Goal: Information Seeking & Learning: Find specific fact

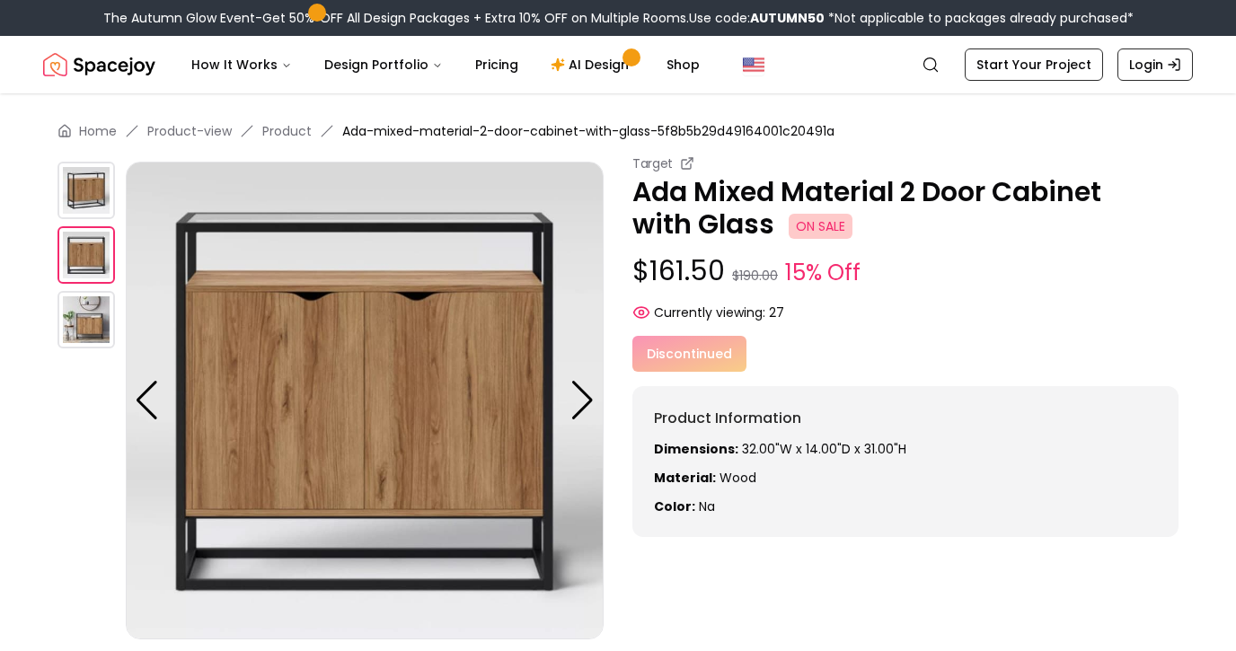
click at [91, 324] on img at bounding box center [85, 319] width 57 height 57
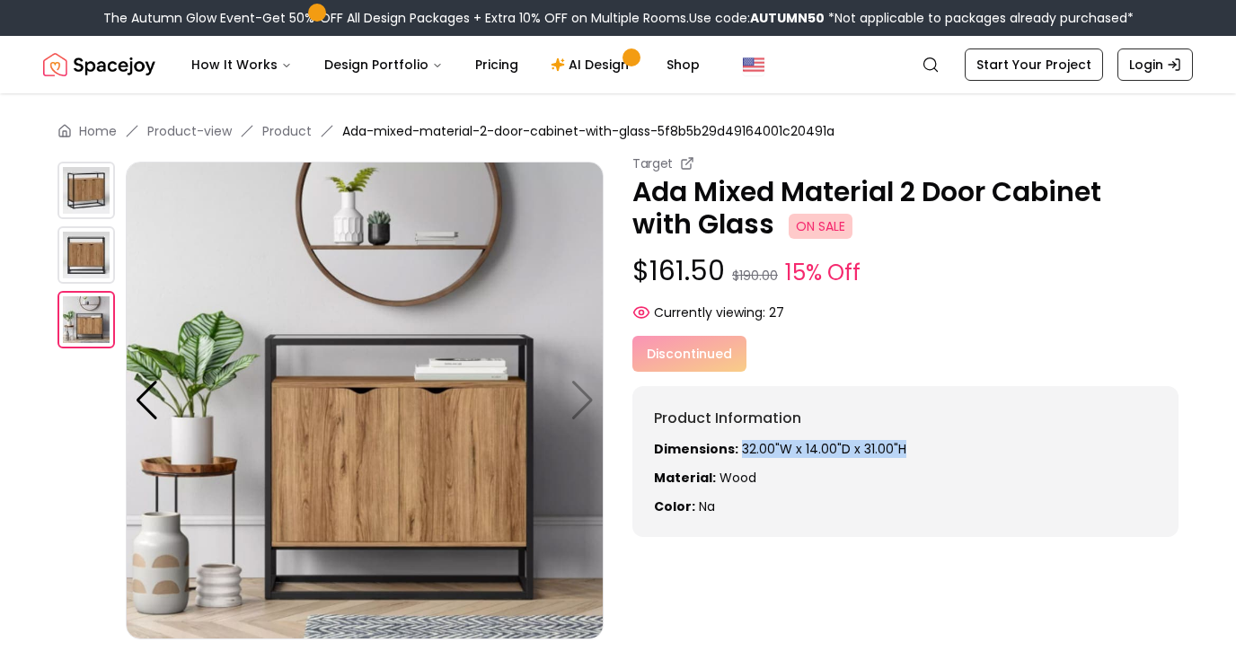
drag, startPoint x: 738, startPoint y: 453, endPoint x: 935, endPoint y: 453, distance: 197.6
click at [935, 453] on p "Dimensions: 32.00"W x 14.00"D x 31.00"H" at bounding box center [905, 449] width 503 height 18
copy p "32.00"W x 14.00"D x 31.00"H"
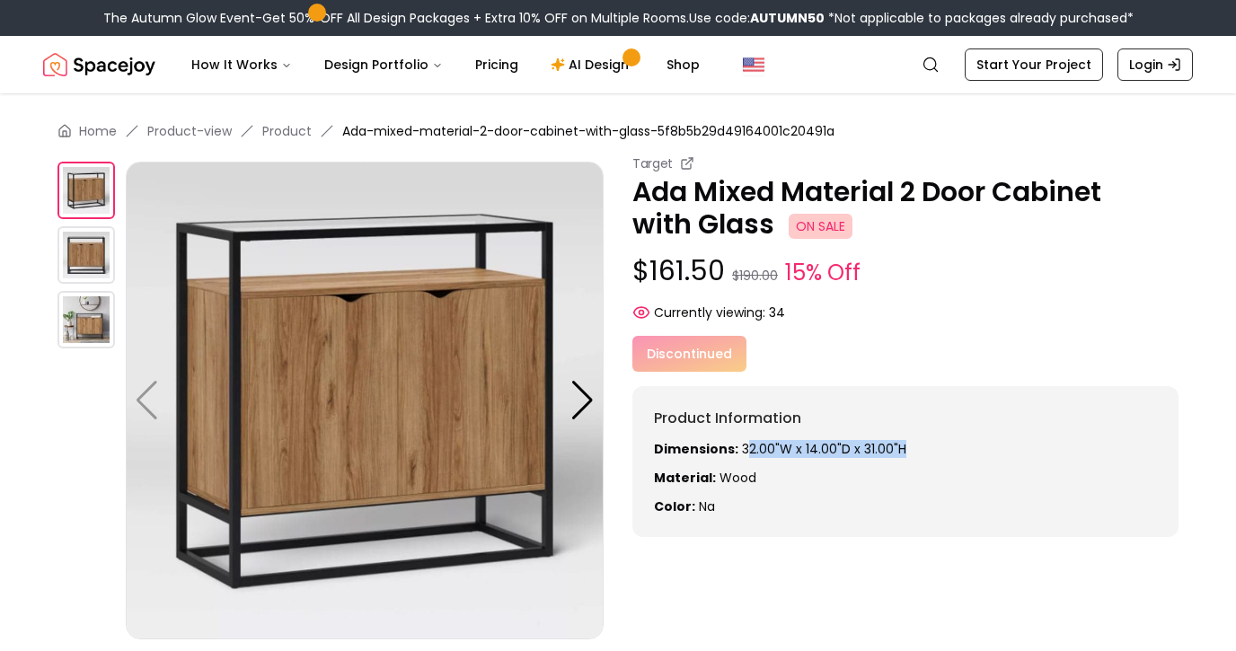
drag, startPoint x: 742, startPoint y: 449, endPoint x: 928, endPoint y: 449, distance: 186.0
click at [928, 449] on p "Dimensions: 32.00"W x 14.00"D x 31.00"H" at bounding box center [905, 449] width 503 height 18
click at [876, 449] on p "Dimensions: 32.00"W x 14.00"D x 31.00"H" at bounding box center [905, 449] width 503 height 18
drag, startPoint x: 738, startPoint y: 450, endPoint x: 922, endPoint y: 450, distance: 184.2
click at [922, 450] on p "Dimensions: 32.00"W x 14.00"D x 31.00"H" at bounding box center [905, 449] width 503 height 18
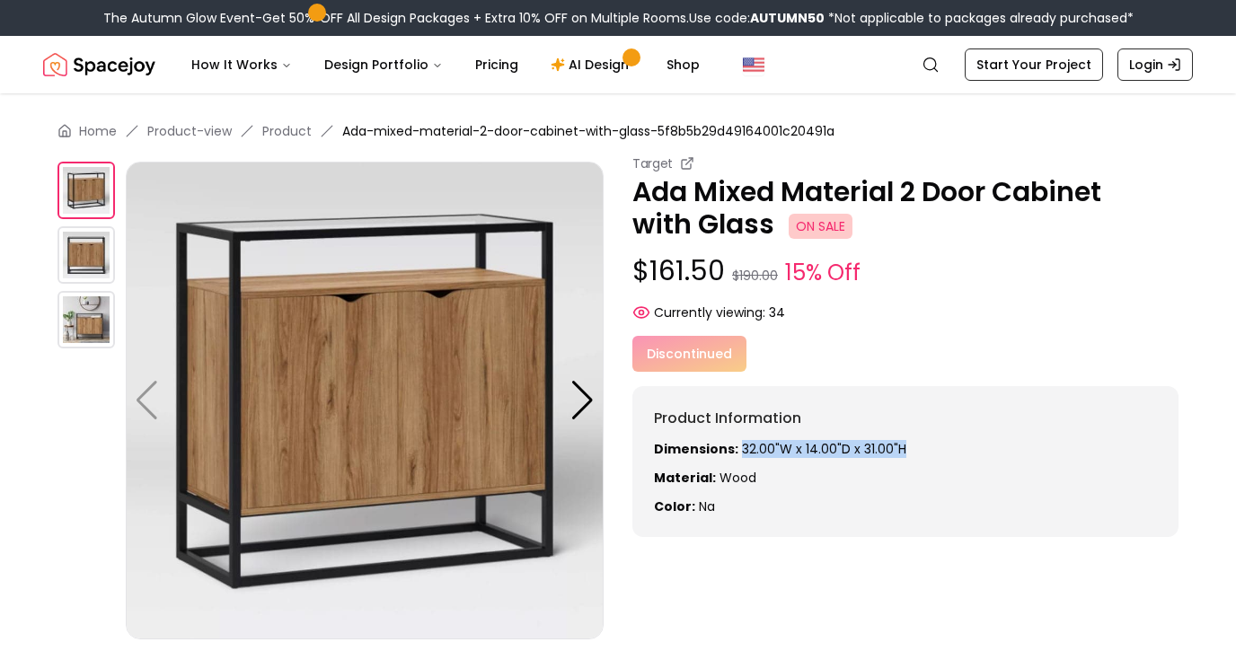
copy p "32.00"W x 14.00"D x 31.00"H"
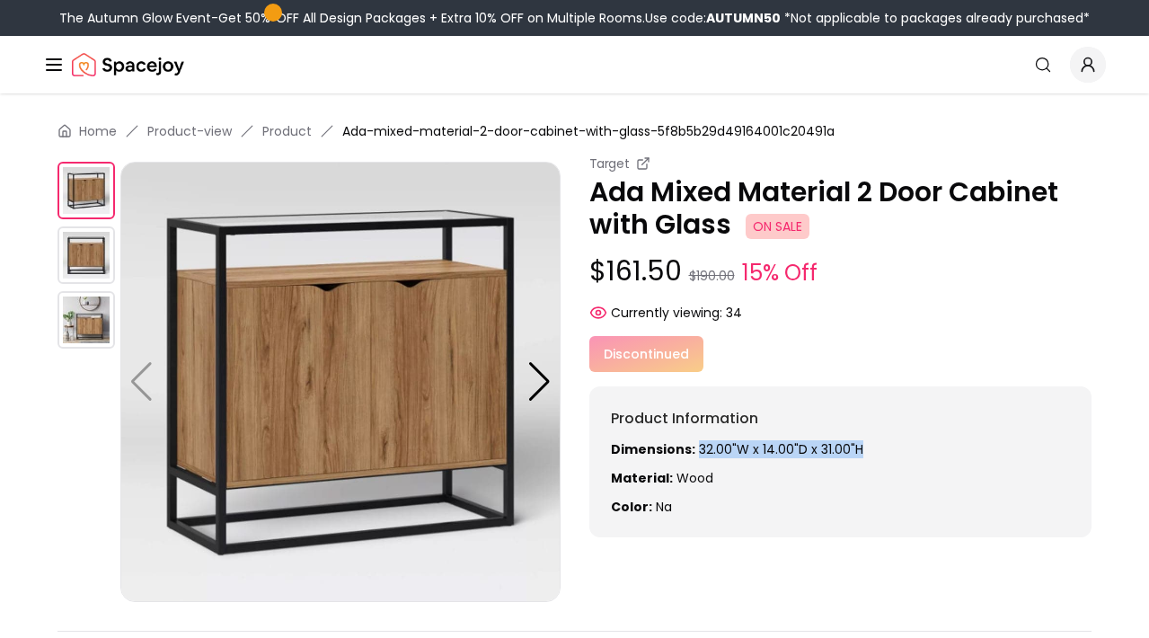
copy p "32.00"W x 14.00"D x 31.00"H"
